Goal: Task Accomplishment & Management: Manage account settings

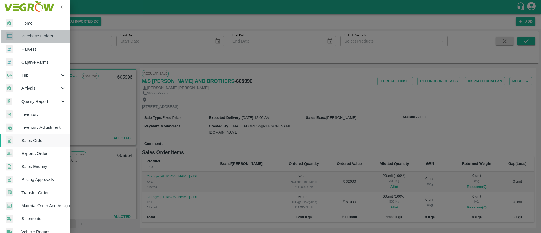
click at [34, 38] on span "Purchase Orders" at bounding box center [43, 36] width 45 height 6
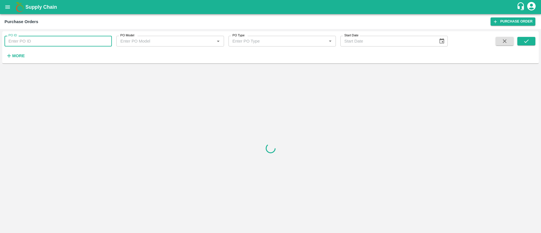
click at [49, 39] on input "PO ID" at bounding box center [58, 41] width 107 height 11
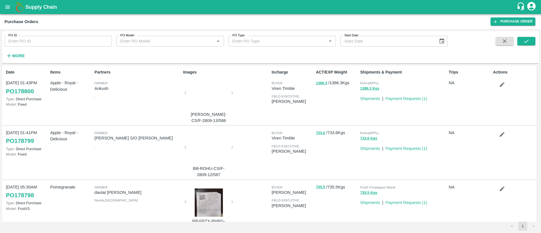
click at [133, 49] on div "PO ID PO ID PO Model PO Model   * PO Type PO Type   * Start Date Start Date More" at bounding box center [224, 45] width 448 height 29
click at [89, 41] on input "PO ID" at bounding box center [58, 41] width 107 height 11
paste input "170458"
type input "170458"
click at [529, 41] on icon "submit" at bounding box center [527, 41] width 6 height 6
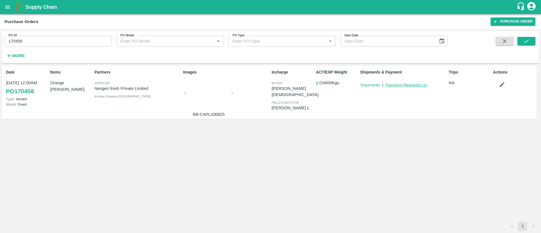
click at [413, 84] on link "Payment Requests ( 1 )" at bounding box center [407, 85] width 42 height 5
click at [370, 86] on link "Shipments" at bounding box center [370, 85] width 20 height 5
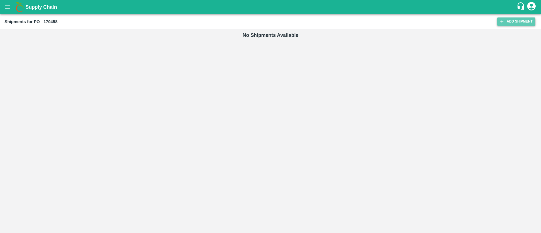
click at [525, 22] on link "Add Shipment" at bounding box center [516, 21] width 38 height 8
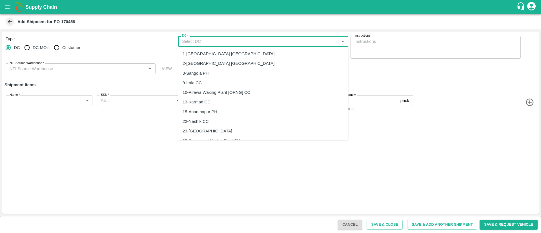
click at [195, 42] on input "DC   *" at bounding box center [259, 41] width 158 height 7
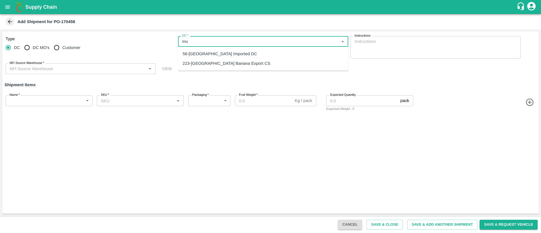
click at [216, 56] on div "56-Mumbai Imported DC" at bounding box center [220, 54] width 74 height 6
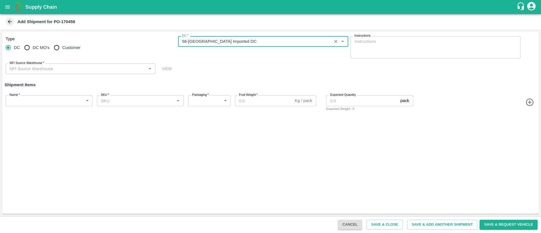
type input "56-Mumbai Imported DC"
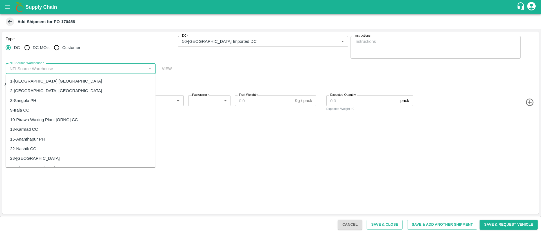
click at [89, 71] on input "NFI Source Warehouse   *" at bounding box center [75, 68] width 137 height 7
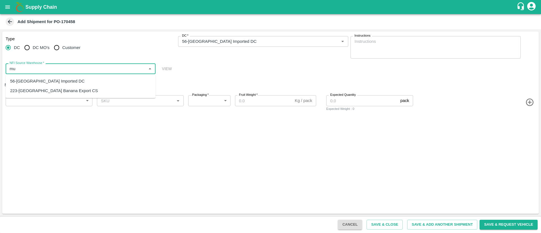
click at [53, 82] on div "56-Mumbai Imported DC" at bounding box center [47, 81] width 74 height 6
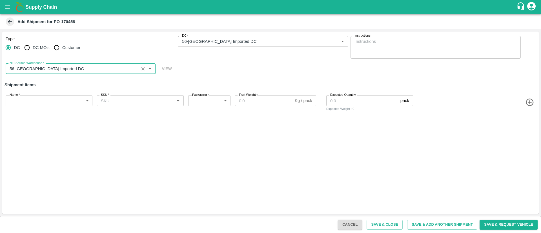
type input "56-Mumbai Imported DC"
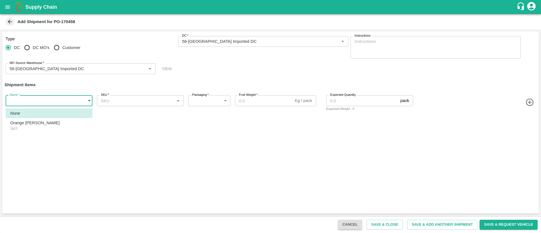
click at [37, 103] on body "Supply Chain Add Shipment for PO-170458 Type DC DC MO's Customer DC   * DC   * …" at bounding box center [270, 116] width 541 height 233
click at [29, 124] on p "Orange Valencia SA" at bounding box center [35, 123] width 50 height 6
type input "1929651"
type input "276"
type input "15"
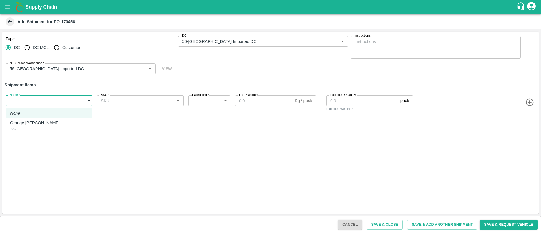
type input "1600"
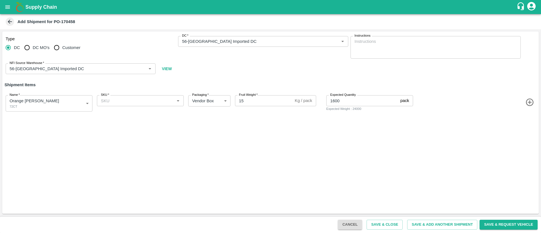
click at [530, 102] on icon "button" at bounding box center [530, 103] width 8 height 8
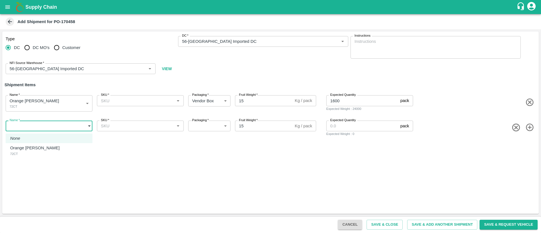
click at [59, 125] on body "Supply Chain Add Shipment for PO-170458 Type DC DC MO's Customer DC   * DC   * …" at bounding box center [270, 116] width 541 height 233
click at [142, 157] on div at bounding box center [270, 116] width 541 height 233
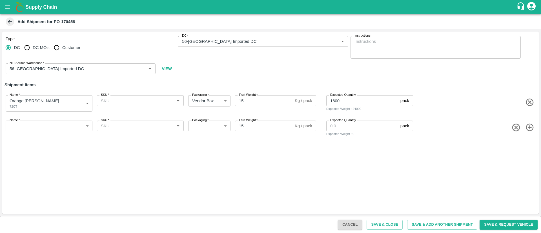
click at [353, 224] on button "Cancel" at bounding box center [350, 225] width 24 height 10
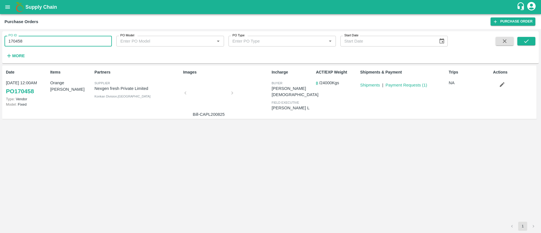
click at [17, 40] on input "170458" at bounding box center [58, 41] width 107 height 11
click at [503, 86] on icon "button" at bounding box center [502, 84] width 6 height 6
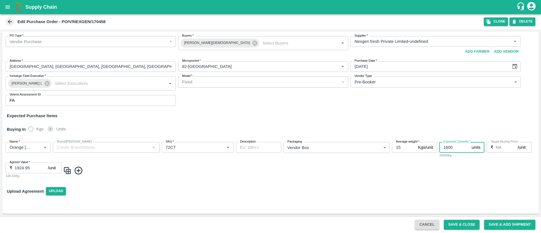
click at [455, 146] on input "1600" at bounding box center [455, 147] width 30 height 11
type input "1"
type input "800"
click at [78, 169] on icon at bounding box center [79, 171] width 8 height 8
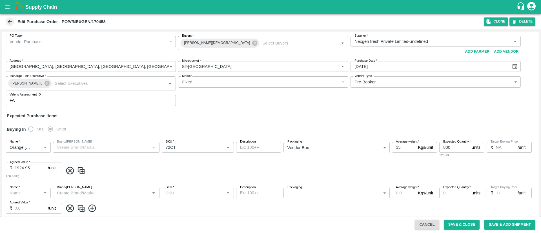
scroll to position [21, 0]
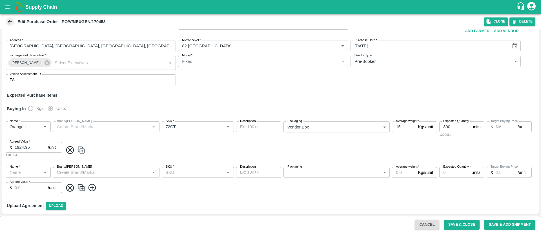
click at [29, 171] on input "Name   *" at bounding box center [23, 172] width 32 height 7
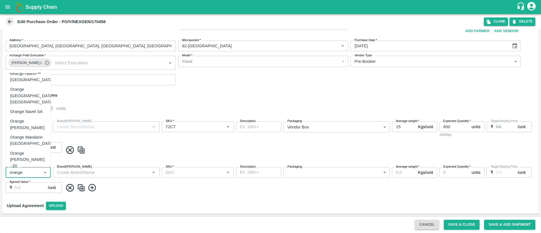
scroll to position [46, 0]
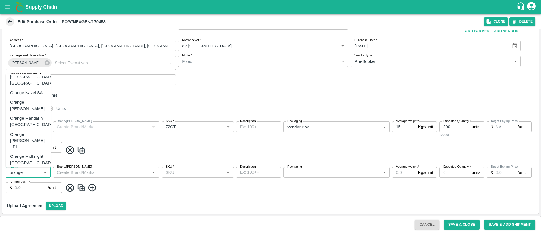
click at [28, 131] on div "Orange [PERSON_NAME] - DI" at bounding box center [28, 140] width 36 height 19
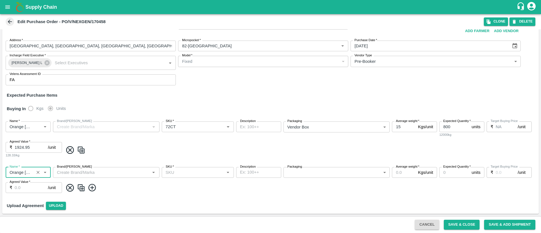
type input "Orange [PERSON_NAME] - DI"
click at [88, 170] on input "Brand/[PERSON_NAME]" at bounding box center [102, 172] width 94 height 7
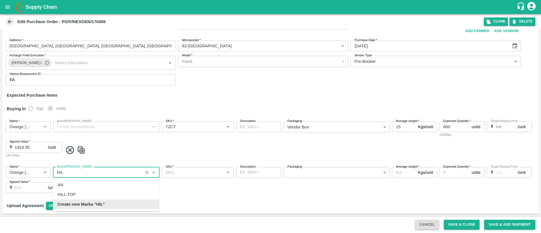
scroll to position [0, 0]
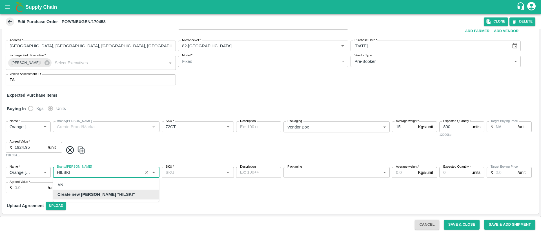
click at [100, 191] on b "Create new Marka "HILSKI"" at bounding box center [97, 194] width 78 height 6
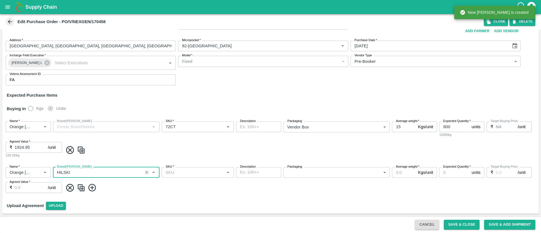
click at [105, 122] on div "Brand/[PERSON_NAME]" at bounding box center [106, 127] width 107 height 11
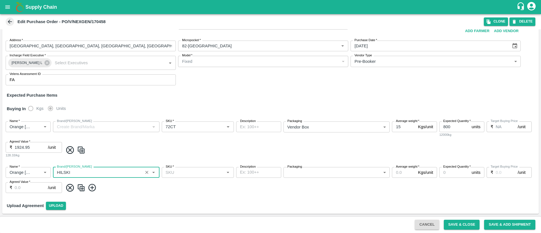
type input "HILSKI"
click at [316, 171] on body "Supply Chain Edit Purchase Order - PO/V/NEXGEN/170458 Clone DELETE PO Type   * …" at bounding box center [270, 116] width 541 height 233
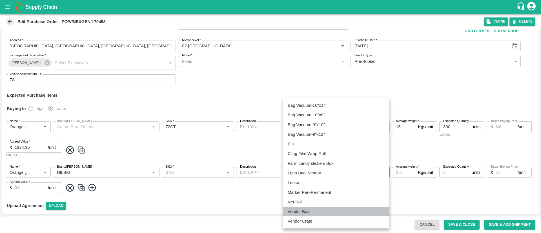
click at [300, 210] on p "Vendor Box" at bounding box center [299, 212] width 22 height 6
type input "276"
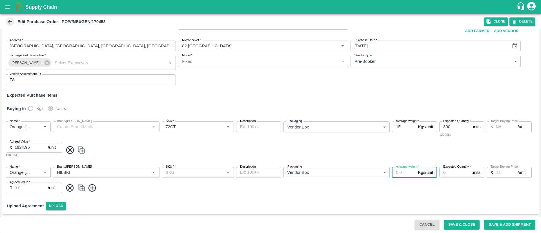
click at [401, 171] on input "Average weight   *" at bounding box center [404, 172] width 24 height 11
type input "15"
click at [455, 172] on input "Expected Quantity   *" at bounding box center [455, 172] width 30 height 11
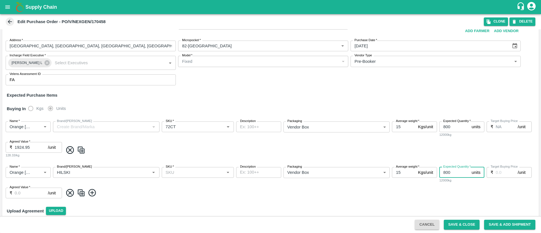
type input "800"
click at [502, 168] on label "Target Buying Price" at bounding box center [504, 167] width 27 height 5
click at [33, 192] on input "Agreed Value   *" at bounding box center [31, 193] width 33 height 11
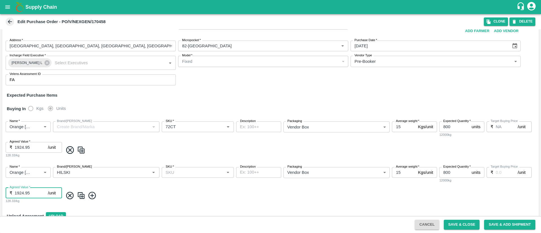
scroll to position [31, 0]
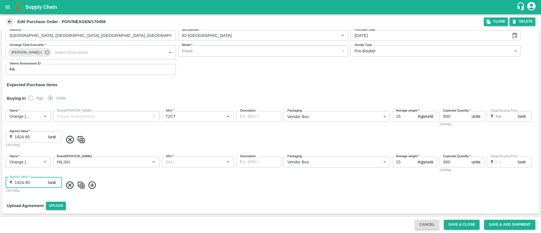
type input "1924.95"
click at [71, 139] on icon at bounding box center [69, 139] width 9 height 9
type input "Orange [PERSON_NAME] - DI"
type input "HILSKI"
type input "NA"
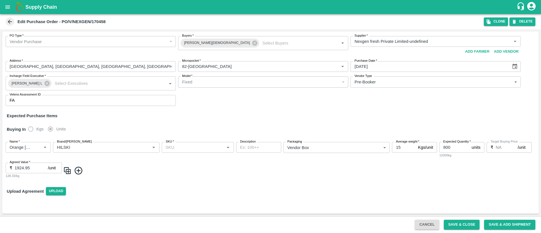
scroll to position [0, 0]
click at [81, 172] on icon at bounding box center [78, 170] width 9 height 9
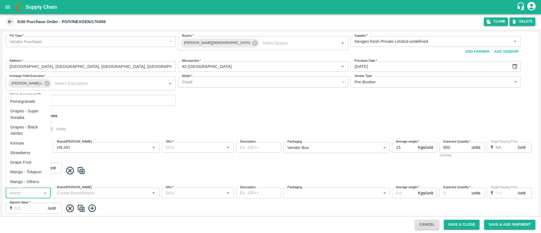
click at [35, 192] on input "Name   *" at bounding box center [23, 192] width 32 height 7
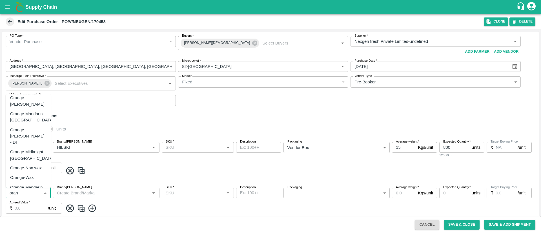
scroll to position [87, 0]
click at [30, 111] on div "Orange [PERSON_NAME] - DI" at bounding box center [28, 120] width 36 height 19
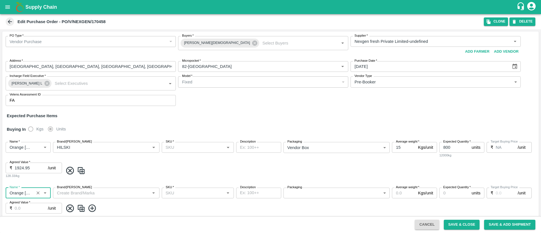
type input "Orange [PERSON_NAME] - DI"
click at [95, 193] on input "Brand/[PERSON_NAME]" at bounding box center [102, 192] width 94 height 7
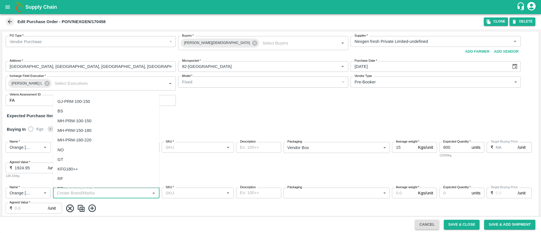
type input "J"
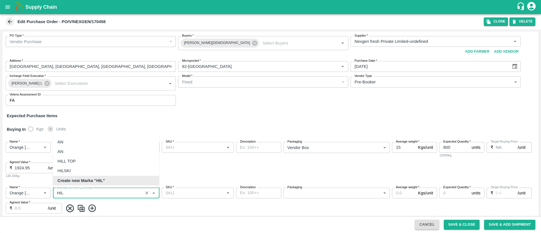
scroll to position [0, 0]
click at [78, 167] on div "HILSKI" at bounding box center [106, 171] width 106 height 10
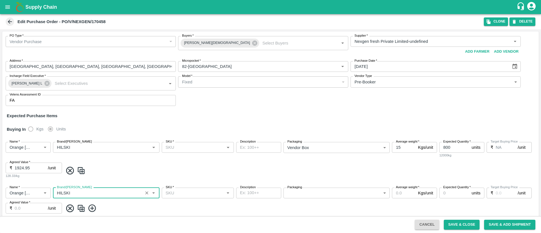
type input "HILSKI"
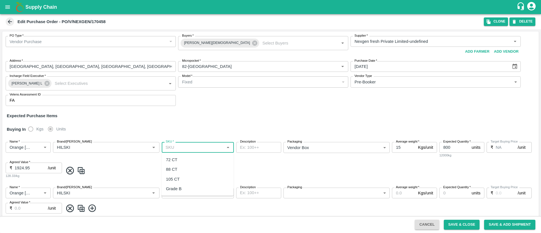
click at [204, 149] on input "SKU   *" at bounding box center [193, 147] width 59 height 7
click at [188, 158] on div "72 CT" at bounding box center [198, 160] width 72 height 10
type input "72 CT"
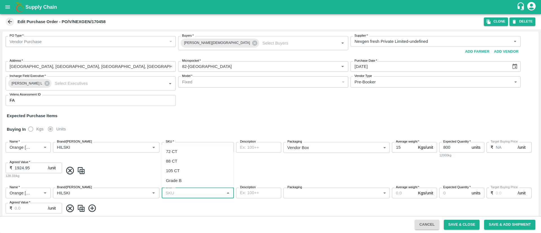
click at [191, 195] on input "SKU   *" at bounding box center [193, 192] width 59 height 7
click at [183, 163] on div "88 CT" at bounding box center [198, 161] width 72 height 10
type input "88 CT"
type input "NA"
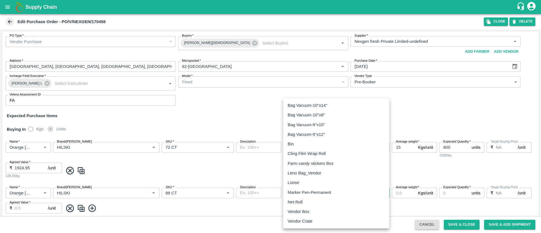
click at [321, 192] on body "Supply Chain Edit Purchase Order - PO/V/NEXGEN/170458 Clone DELETE PO Type   * …" at bounding box center [270, 116] width 541 height 233
click at [306, 210] on p "Vendor Box" at bounding box center [299, 212] width 22 height 6
type input "276"
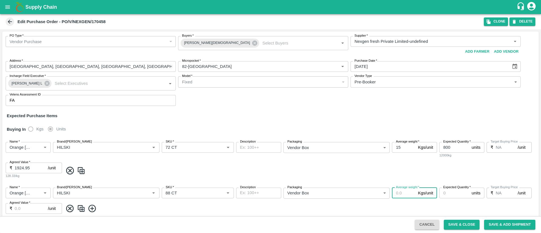
click at [402, 194] on input "Average weight   *" at bounding box center [404, 193] width 24 height 11
type input "15"
click at [451, 194] on input "Expected Quantity   *" at bounding box center [455, 193] width 30 height 11
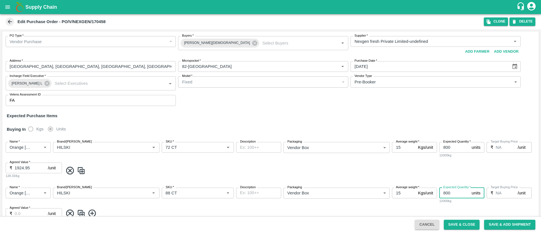
scroll to position [26, 0]
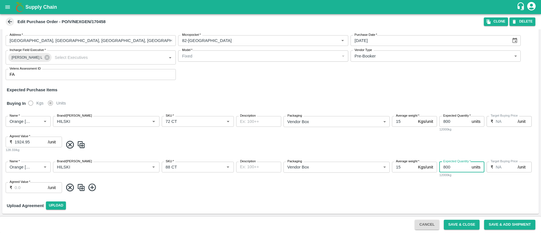
type input "800"
click at [26, 188] on input "Agreed Value   *" at bounding box center [31, 187] width 33 height 11
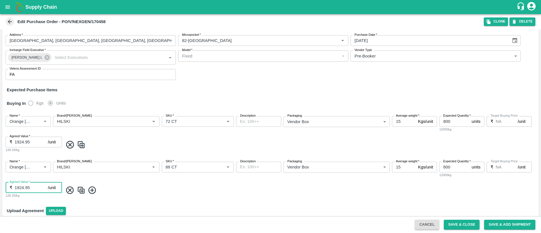
scroll to position [31, 0]
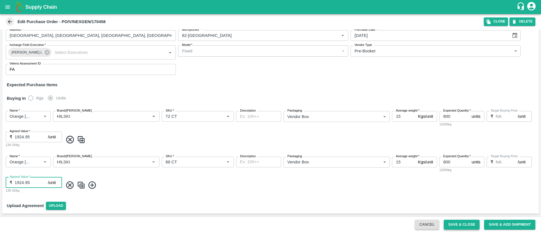
type input "1924.95"
click at [464, 225] on button "Save & Close" at bounding box center [462, 225] width 36 height 10
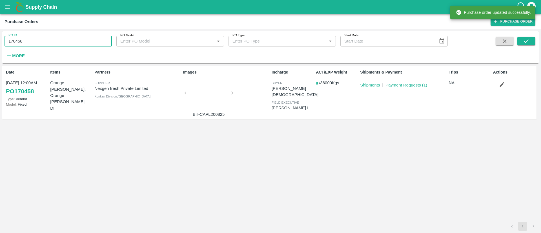
click at [71, 41] on input "170458" at bounding box center [58, 41] width 107 height 11
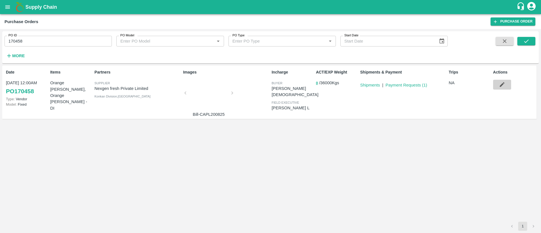
click at [505, 83] on icon "button" at bounding box center [502, 84] width 6 height 6
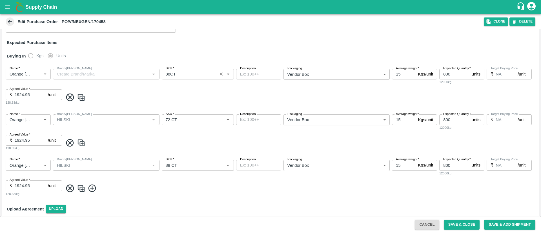
scroll to position [77, 0]
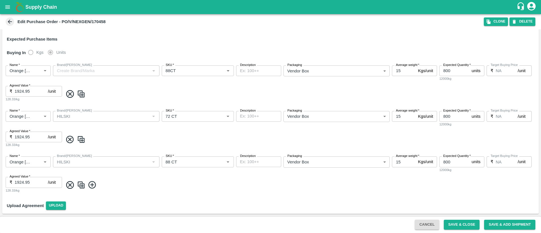
click at [70, 90] on icon at bounding box center [69, 93] width 9 height 9
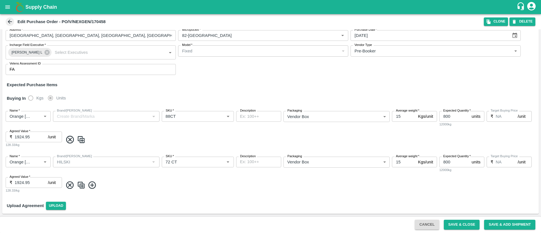
type input "Orange [PERSON_NAME] - DI"
type input "HILSKI"
type input "72 CT"
type input "88 CT"
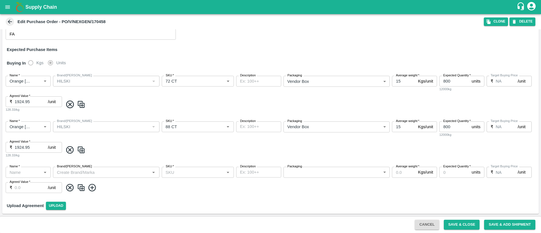
scroll to position [66, 0]
click at [68, 185] on icon at bounding box center [69, 187] width 9 height 9
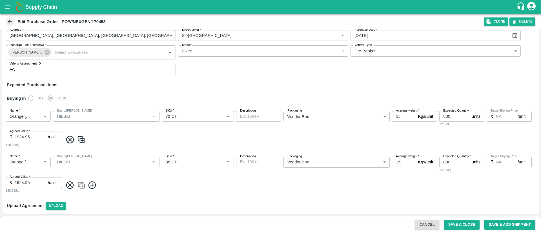
scroll to position [31, 0]
click at [462, 226] on button "Save & Close" at bounding box center [462, 225] width 36 height 10
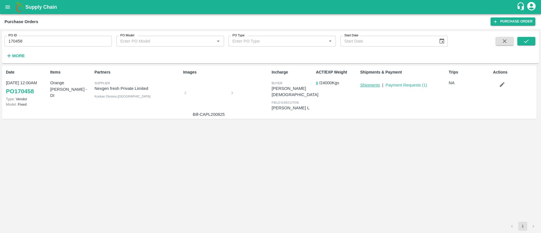
click at [376, 85] on link "Shipments" at bounding box center [370, 85] width 20 height 5
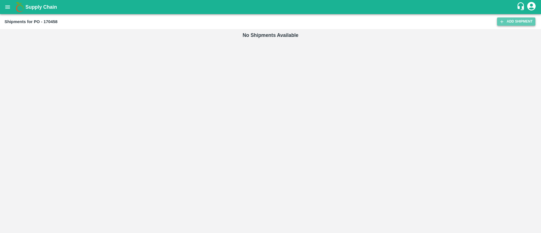
click at [520, 24] on link "Add Shipment" at bounding box center [516, 21] width 38 height 8
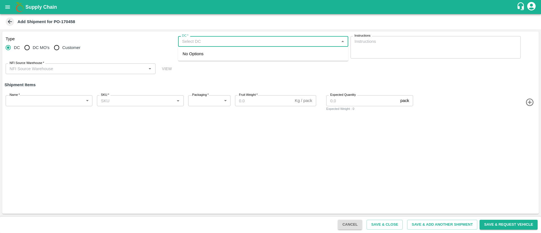
click at [208, 41] on input "DC   *" at bounding box center [259, 41] width 158 height 7
click at [230, 54] on div "56-[GEOGRAPHIC_DATA] Imported DC" at bounding box center [263, 54] width 170 height 10
type input "56-[GEOGRAPHIC_DATA] Imported DC"
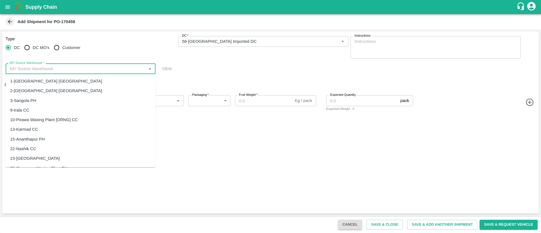
click at [75, 66] on input "NFI Source Warehouse   *" at bounding box center [75, 68] width 137 height 7
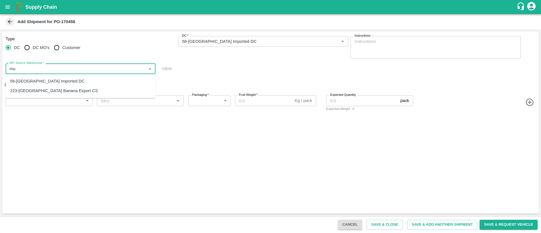
click at [49, 81] on div "56-Mumbai Imported DC" at bounding box center [47, 81] width 74 height 6
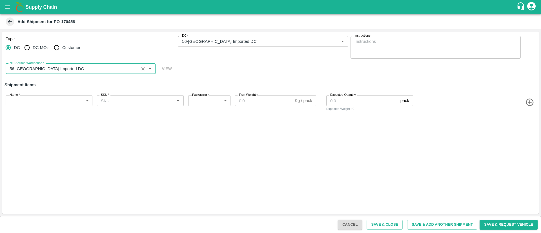
type input "56-Mumbai Imported DC"
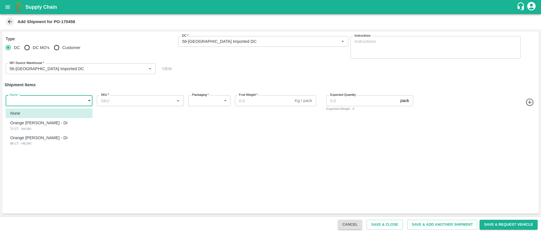
click at [52, 101] on body "Supply Chain Add Shipment for PO-170458 Type DC DC MO's Customer DC   * DC   * …" at bounding box center [270, 116] width 541 height 233
click at [48, 125] on p "Orange [PERSON_NAME] - DI" at bounding box center [39, 123] width 58 height 6
type input "2083448"
type input "276"
type input "15"
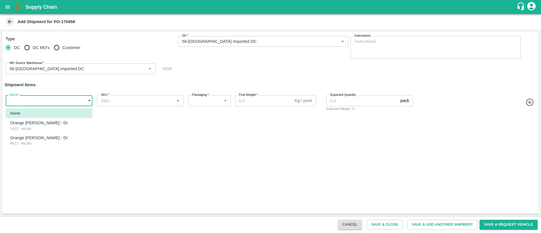
type input "800"
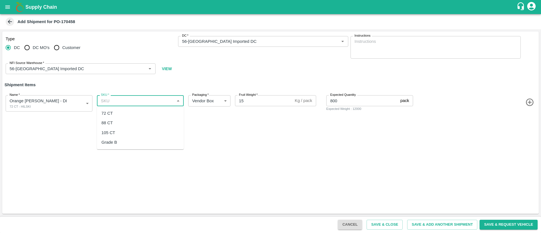
click at [124, 102] on input "SKU   *" at bounding box center [136, 100] width 74 height 7
click at [119, 115] on div "72 CT" at bounding box center [140, 114] width 87 height 10
type input "72 CT"
click at [529, 103] on icon "button" at bounding box center [530, 102] width 9 height 9
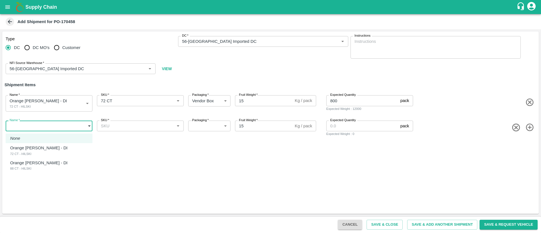
click at [51, 125] on body "Supply Chain Add Shipment for PO-170458 Type DC DC MO's Customer DC   * DC   * …" at bounding box center [270, 116] width 541 height 233
click at [40, 163] on p "Orange [PERSON_NAME] - DI" at bounding box center [39, 163] width 58 height 6
type input "2083449"
type input "276"
type input "800"
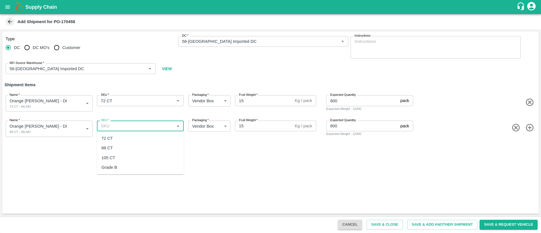
click at [120, 123] on input "SKU   *" at bounding box center [136, 125] width 74 height 7
click at [118, 146] on div "88 CT" at bounding box center [140, 148] width 87 height 10
type input "88 CT"
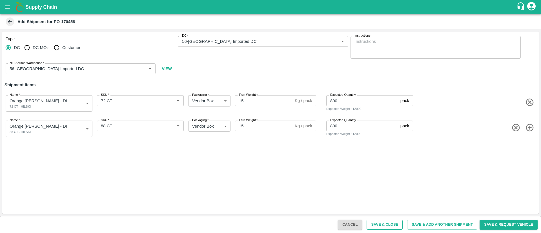
click at [392, 223] on button "Save & Close" at bounding box center [385, 225] width 36 height 10
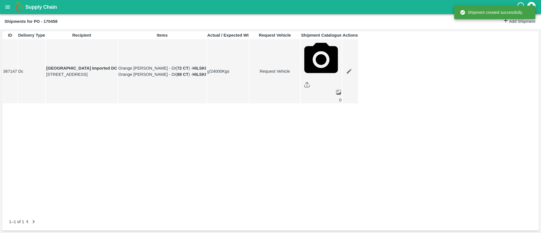
click at [8, 7] on icon "open drawer" at bounding box center [7, 6] width 5 height 3
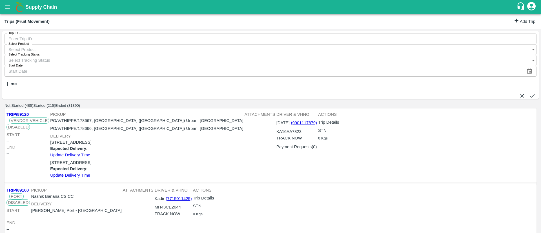
click at [522, 24] on link "Add Trip" at bounding box center [525, 21] width 22 height 8
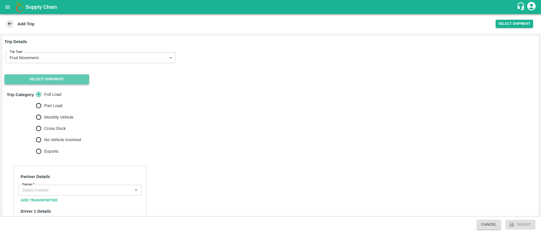
click at [56, 82] on button "Select Shipment" at bounding box center [47, 79] width 85 height 10
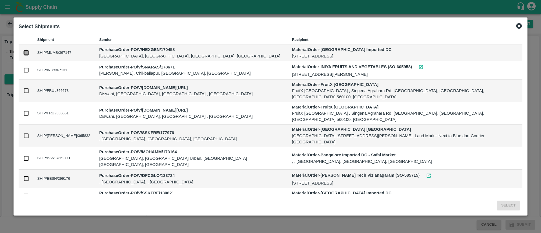
click at [29, 54] on input "checkbox" at bounding box center [26, 53] width 6 height 6
checkbox input "true"
click at [497, 202] on button "Select" at bounding box center [508, 206] width 23 height 10
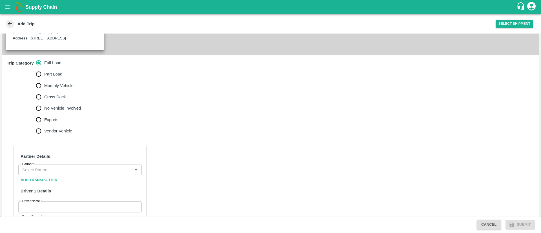
scroll to position [149, 0]
click at [39, 106] on input "No Vehicle Involved" at bounding box center [38, 107] width 11 height 11
radio input "true"
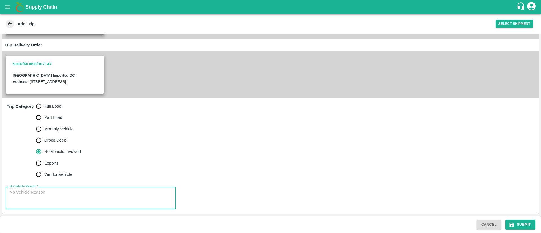
click at [97, 203] on textarea "No Vehicle Reason   *" at bounding box center [91, 198] width 162 height 18
type textarea "NA"
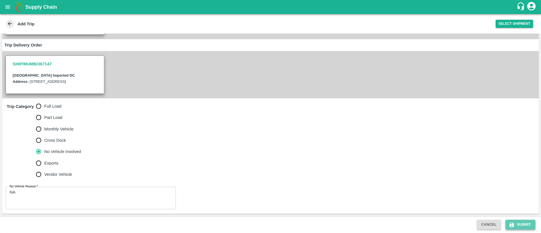
click at [523, 224] on button "Submit" at bounding box center [521, 225] width 30 height 10
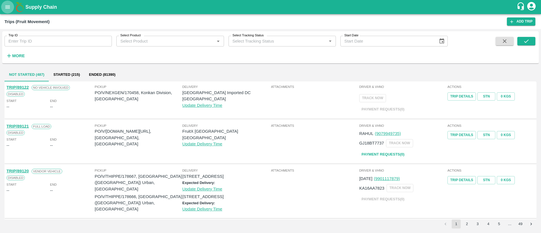
click at [7, 8] on icon "open drawer" at bounding box center [8, 7] width 6 height 6
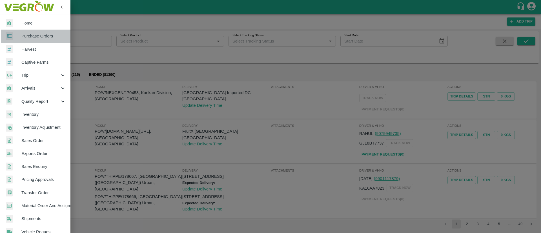
click at [40, 39] on link "Purchase Orders" at bounding box center [35, 36] width 70 height 13
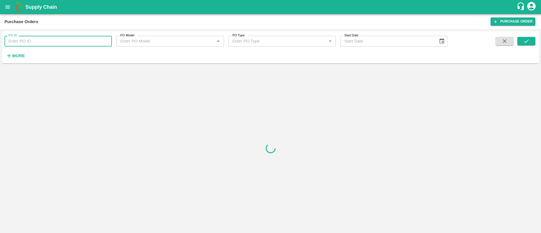
click at [64, 41] on input "PO ID" at bounding box center [58, 41] width 107 height 11
paste input "170458"
type input "170458"
click at [526, 46] on span at bounding box center [527, 48] width 18 height 23
click at [528, 42] on icon "submit" at bounding box center [527, 41] width 6 height 6
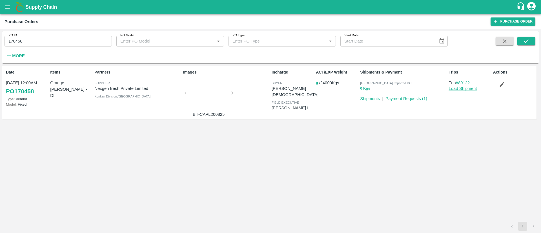
click at [465, 87] on link "Load Shipment" at bounding box center [463, 88] width 28 height 5
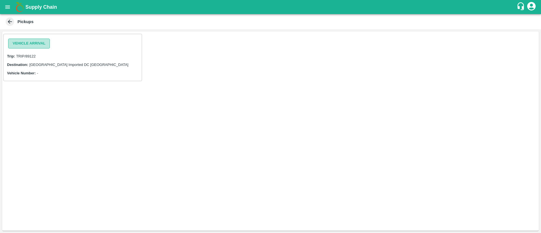
click at [43, 42] on button "Vehicle Arrival" at bounding box center [29, 44] width 42 height 10
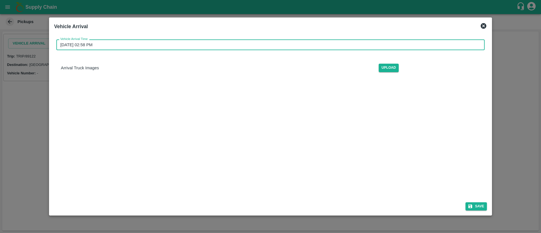
click at [200, 45] on input "[DATE] 02:58 PM" at bounding box center [268, 44] width 425 height 11
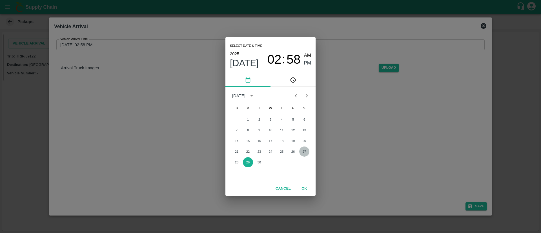
click at [306, 151] on button "27" at bounding box center [304, 152] width 10 height 10
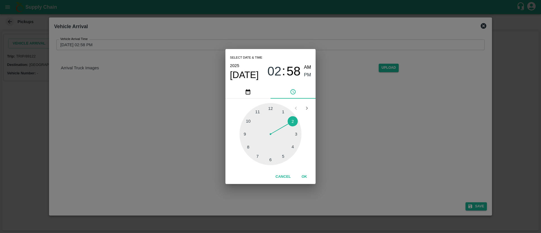
type input "[DATE] 02:58 PM"
click at [304, 176] on button "OK" at bounding box center [304, 177] width 18 height 10
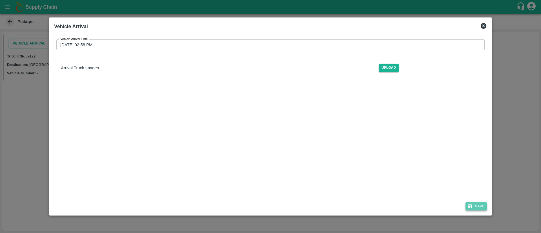
click at [479, 206] on button "Save" at bounding box center [476, 206] width 21 height 8
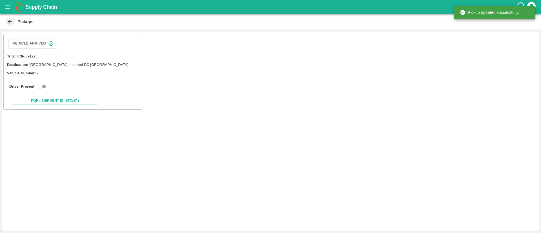
click at [44, 86] on input "checkbox" at bounding box center [40, 86] width 20 height 7
checkbox input "true"
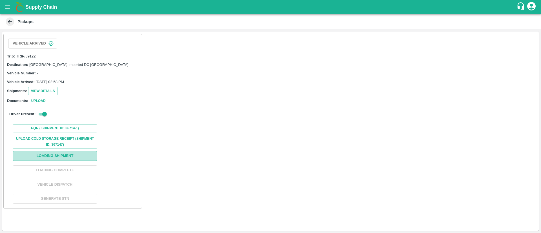
click at [65, 158] on button "Loading Shipment" at bounding box center [55, 156] width 85 height 10
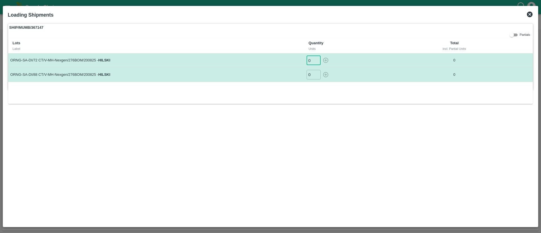
click at [309, 61] on input "0" at bounding box center [314, 60] width 14 height 9
click at [326, 59] on icon "button" at bounding box center [326, 60] width 6 height 6
type input "0"
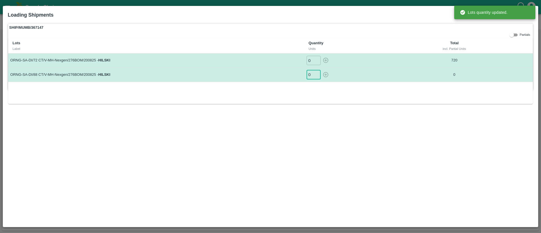
click at [308, 74] on input "0" at bounding box center [314, 74] width 14 height 9
click at [326, 74] on icon "button" at bounding box center [326, 75] width 6 height 6
type input "0"
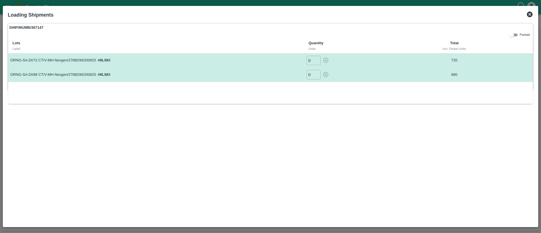
click at [531, 14] on icon at bounding box center [530, 15] width 6 height 6
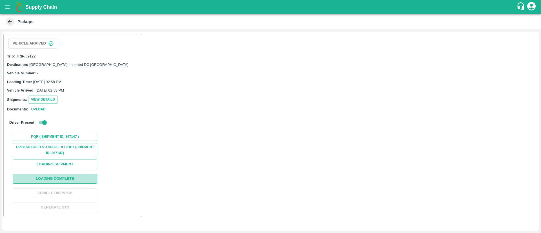
click at [81, 180] on button "Loading Complete" at bounding box center [55, 179] width 85 height 10
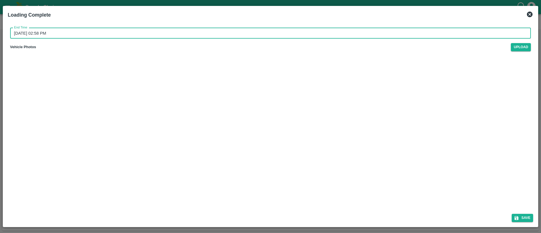
click at [270, 33] on input "[DATE] 02:58 PM" at bounding box center [268, 33] width 517 height 11
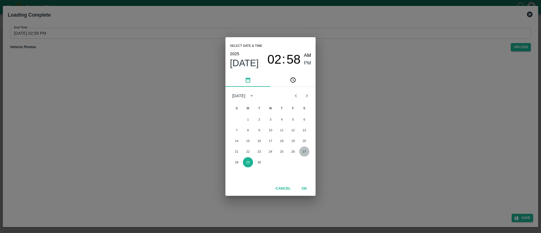
click at [304, 148] on button "27" at bounding box center [304, 152] width 10 height 10
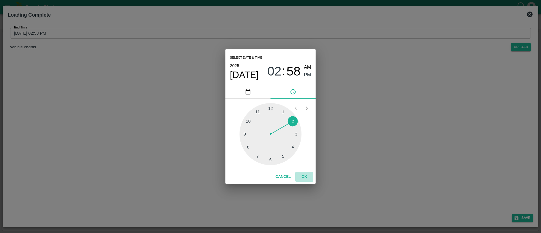
click at [308, 176] on button "OK" at bounding box center [304, 177] width 18 height 10
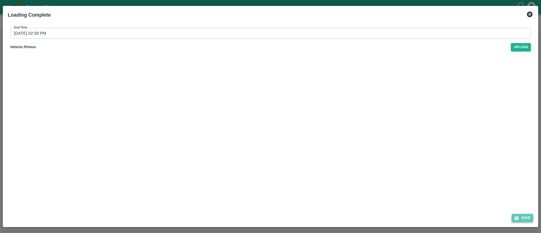
click at [529, 220] on button "Save" at bounding box center [522, 218] width 21 height 8
type input "[DATE] 02:58 PM"
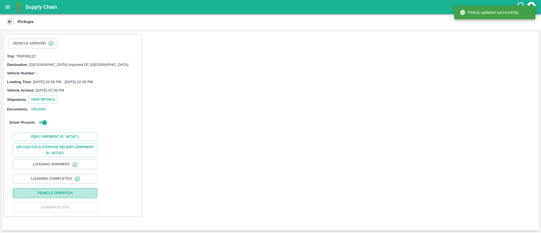
click at [42, 196] on button "Vehicle Dispatch" at bounding box center [55, 193] width 85 height 10
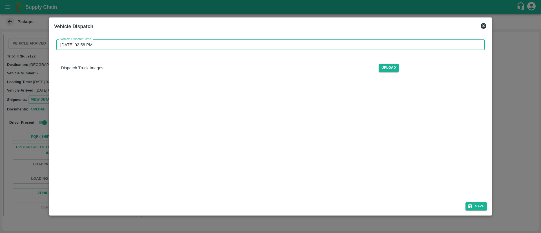
click at [142, 47] on input "[DATE] 02:58 PM" at bounding box center [268, 44] width 425 height 11
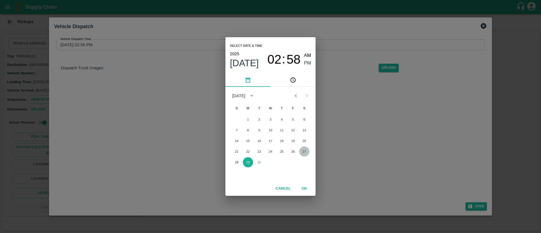
click at [304, 154] on button "27" at bounding box center [304, 152] width 10 height 10
type input "[DATE] 02:58 PM"
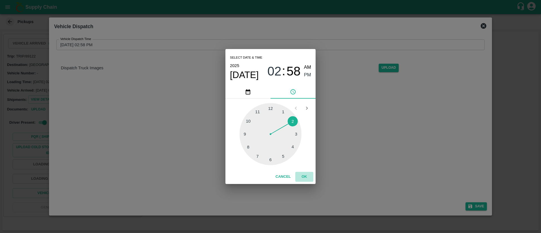
click at [306, 178] on button "OK" at bounding box center [304, 177] width 18 height 10
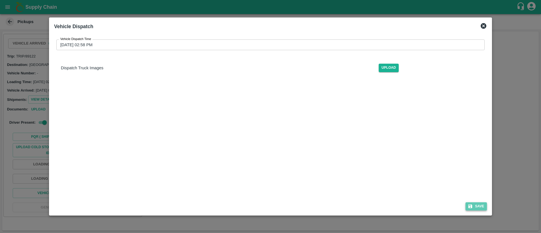
click at [482, 205] on button "Save" at bounding box center [476, 206] width 21 height 8
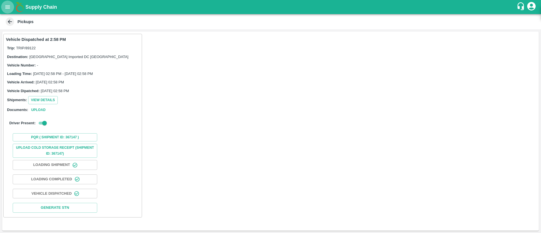
click at [9, 6] on icon "open drawer" at bounding box center [8, 7] width 6 height 6
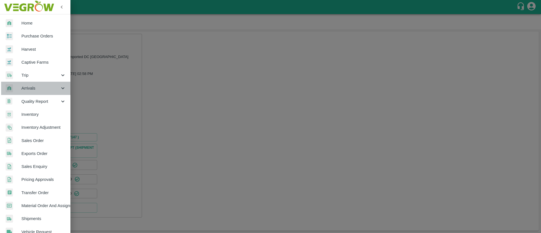
click at [39, 87] on span "Arrivals" at bounding box center [40, 88] width 38 height 6
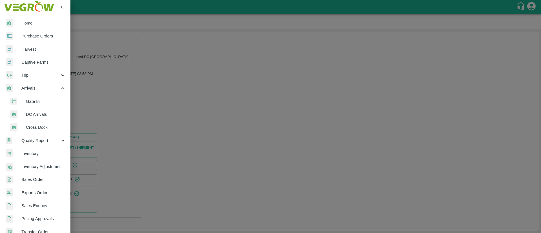
click at [41, 114] on span "DC Arrivals" at bounding box center [46, 114] width 40 height 6
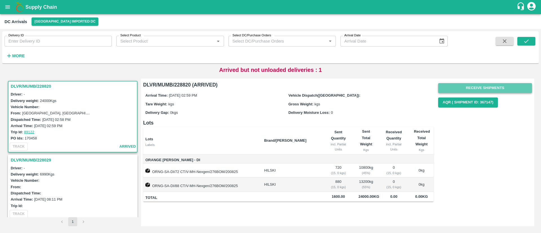
click at [510, 87] on button "Receive Shipments" at bounding box center [485, 88] width 94 height 10
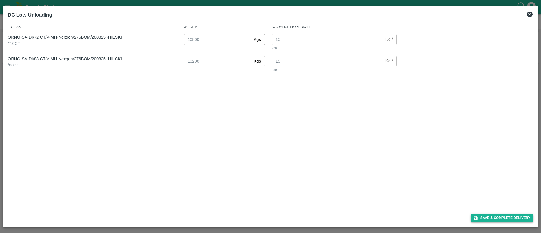
click at [493, 216] on button "Save & Complete Delivery" at bounding box center [502, 218] width 63 height 8
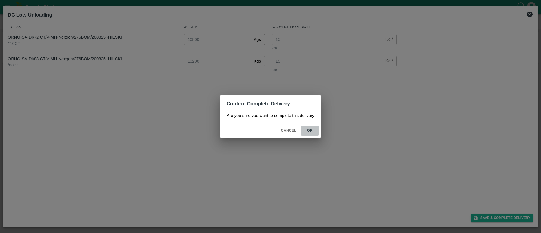
click at [314, 133] on button "ok" at bounding box center [310, 131] width 18 height 10
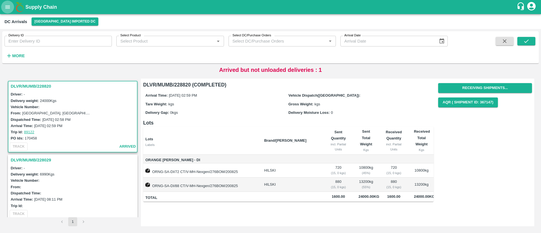
click at [6, 6] on icon "open drawer" at bounding box center [8, 7] width 6 height 6
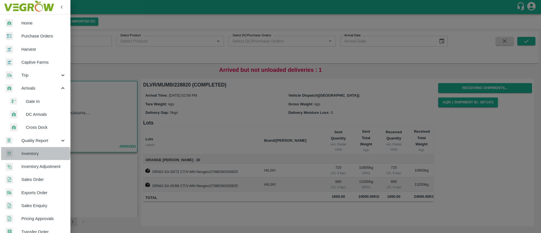
click at [35, 154] on span "Inventory" at bounding box center [43, 154] width 45 height 6
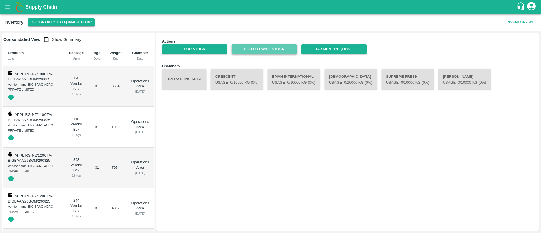
click at [284, 47] on link "EOD Lot-wise Stock" at bounding box center [264, 49] width 65 height 10
click at [8, 3] on button "open drawer" at bounding box center [7, 7] width 13 height 13
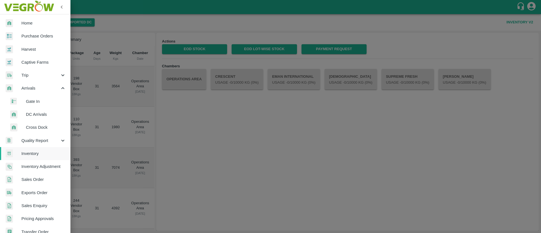
click at [38, 176] on span "Sales Order" at bounding box center [43, 179] width 45 height 6
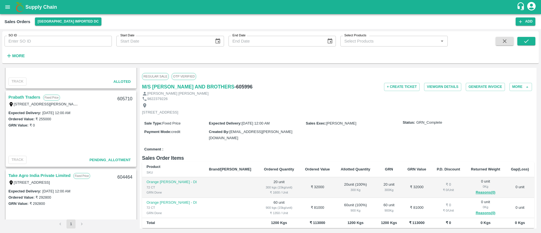
scroll to position [293, 0]
click at [28, 94] on link "Prabath Traders" at bounding box center [24, 95] width 32 height 7
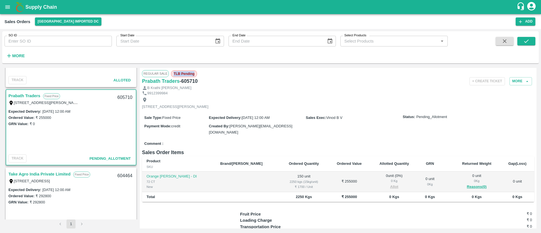
drag, startPoint x: 173, startPoint y: 72, endPoint x: 212, endPoint y: 75, distance: 38.7
click at [212, 75] on div "Regular Sale TLB Pending" at bounding box center [338, 73] width 392 height 7
click at [188, 81] on h6 "- 605710" at bounding box center [189, 81] width 18 height 8
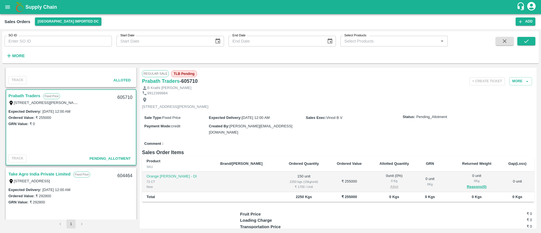
click at [231, 89] on div "B Krathi [PERSON_NAME]" at bounding box center [338, 87] width 392 height 5
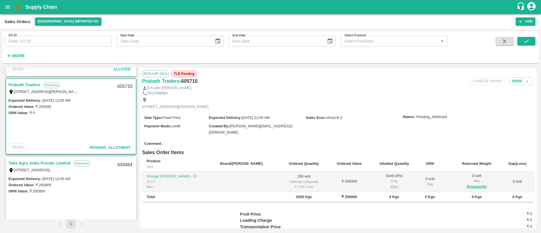
scroll to position [306, 0]
